Goal: Find specific page/section: Find specific page/section

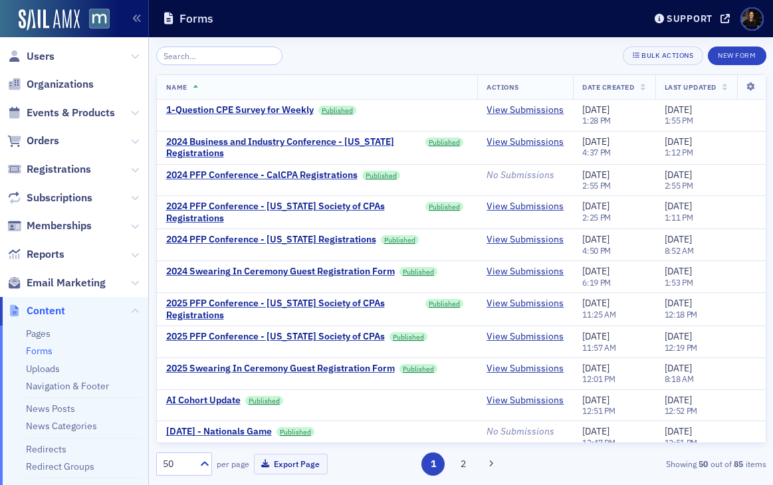
click at [183, 58] on input "search" at bounding box center [219, 55] width 127 height 19
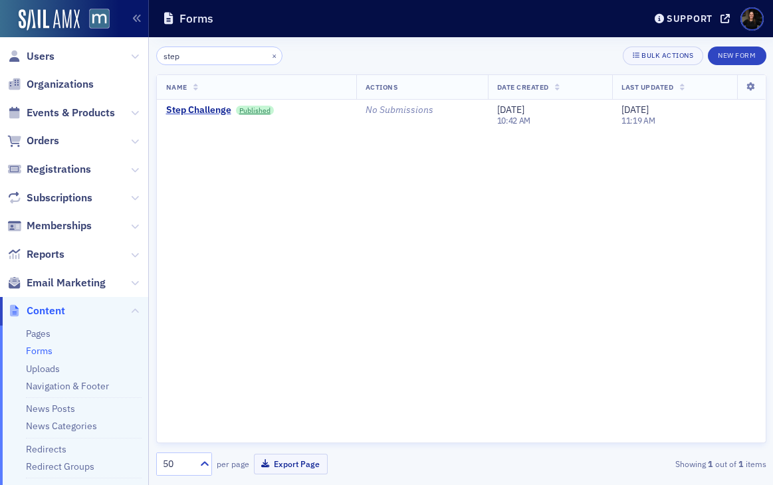
type input "step"
click at [211, 43] on div "step × Bulk Actions New Form Name Actions Date Created Last Updated Step Challe…" at bounding box center [461, 261] width 610 height 448
click at [211, 52] on input "step" at bounding box center [219, 55] width 127 height 19
type input "job"
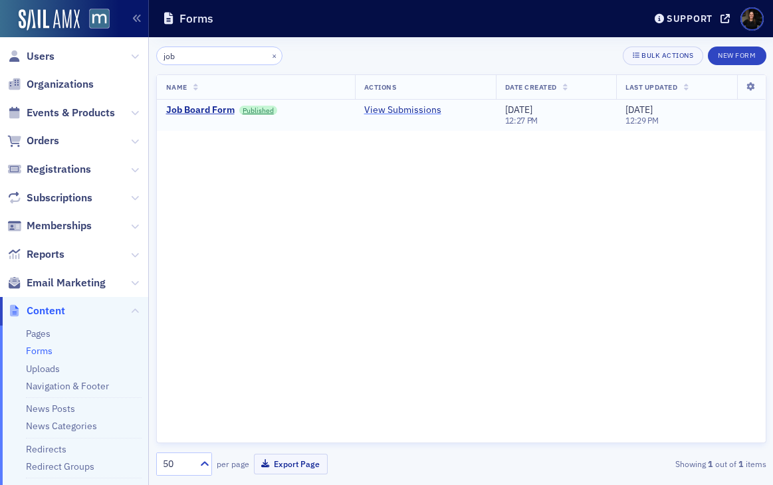
click at [377, 109] on link "View Submissions" at bounding box center [402, 110] width 77 height 12
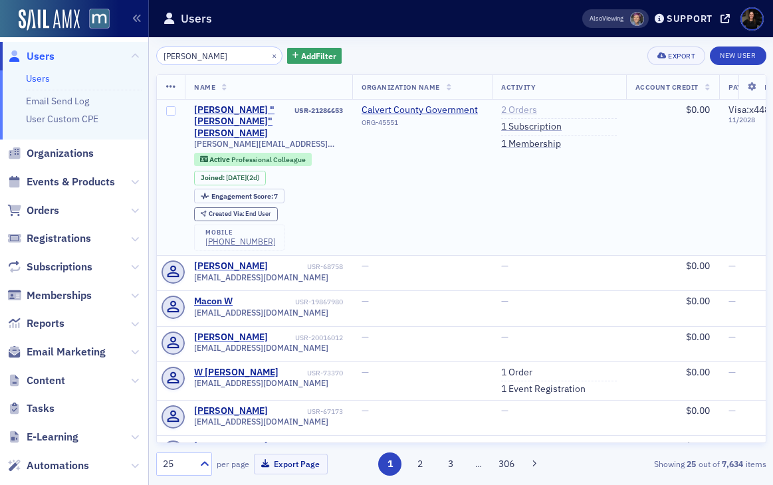
type input "[PERSON_NAME]"
click at [516, 107] on link "2 Orders" at bounding box center [519, 110] width 36 height 12
